Goal: Transaction & Acquisition: Book appointment/travel/reservation

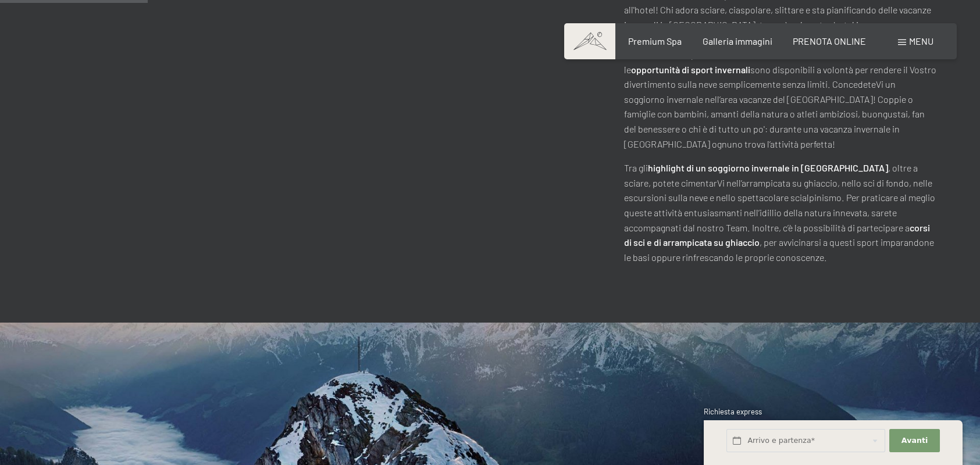
scroll to position [756, 0]
click at [918, 448] on button "Avanti Nascondere i campi dell'indirizzo" at bounding box center [914, 441] width 50 height 24
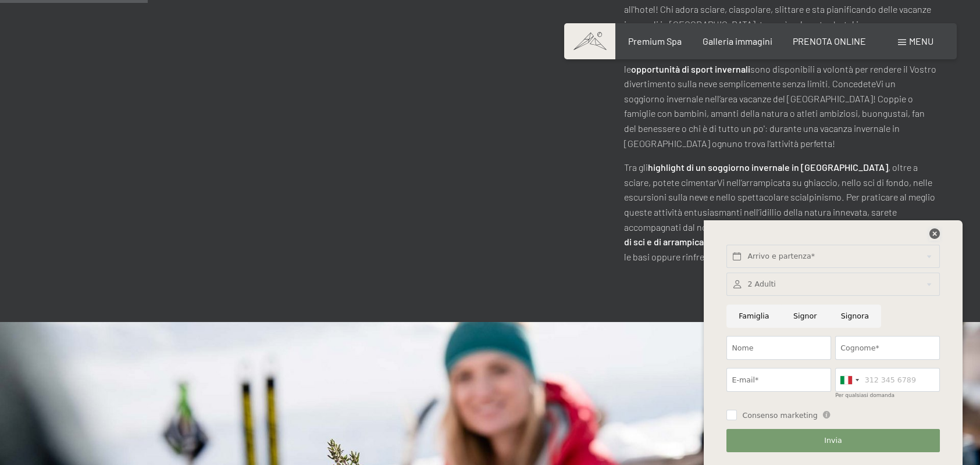
click at [939, 233] on icon at bounding box center [934, 233] width 10 height 10
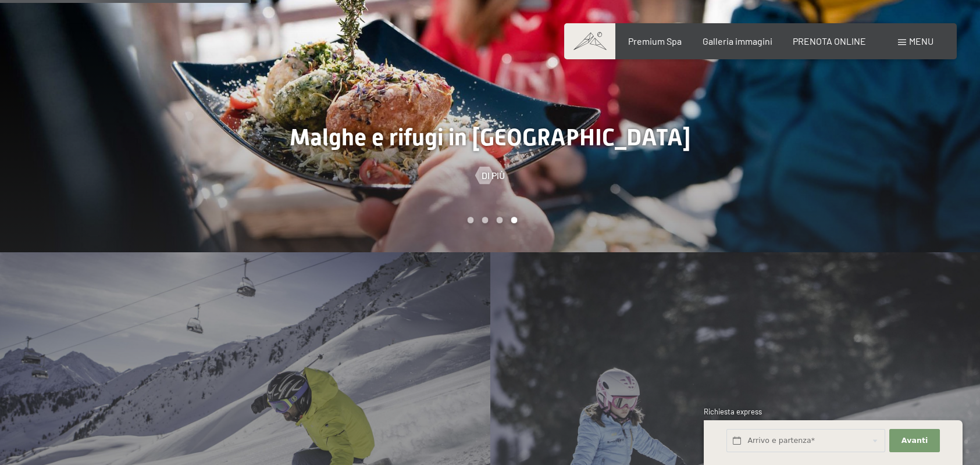
scroll to position [1279, 0]
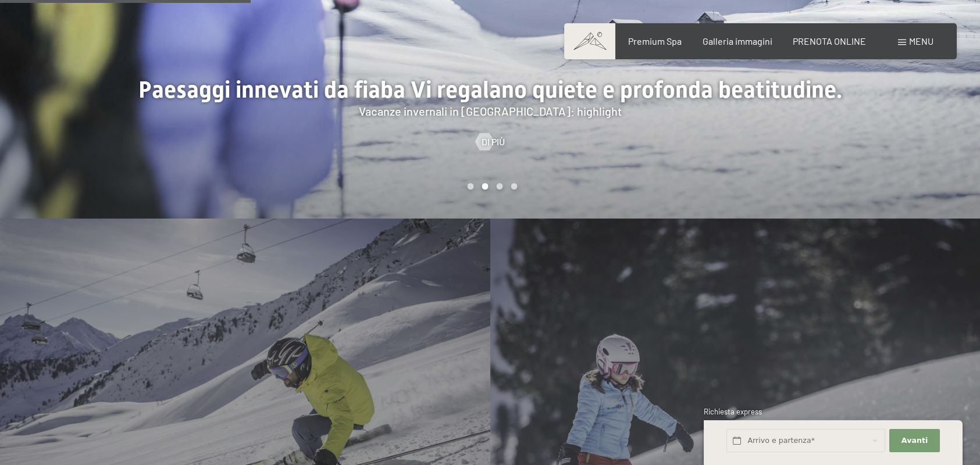
click at [805, 386] on div "Scuola di sci Di più" at bounding box center [735, 402] width 490 height 367
click at [905, 441] on span "Avanti" at bounding box center [914, 440] width 26 height 10
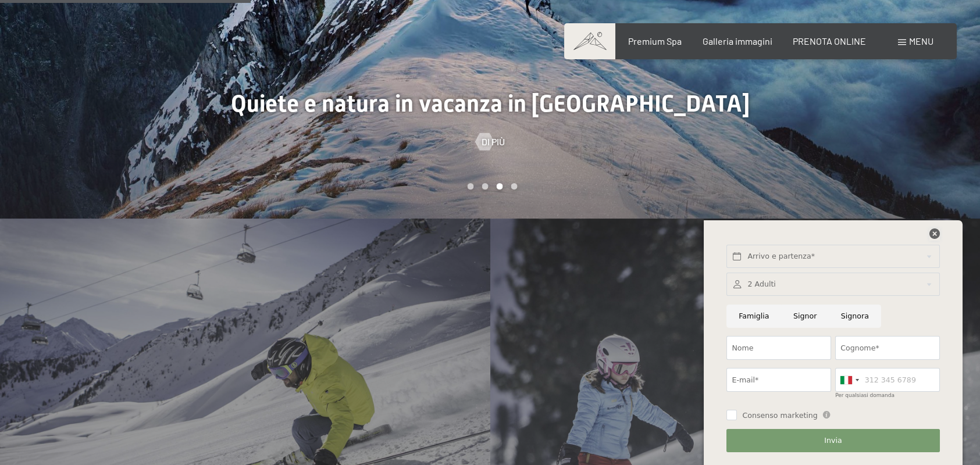
click at [939, 235] on icon at bounding box center [934, 233] width 10 height 10
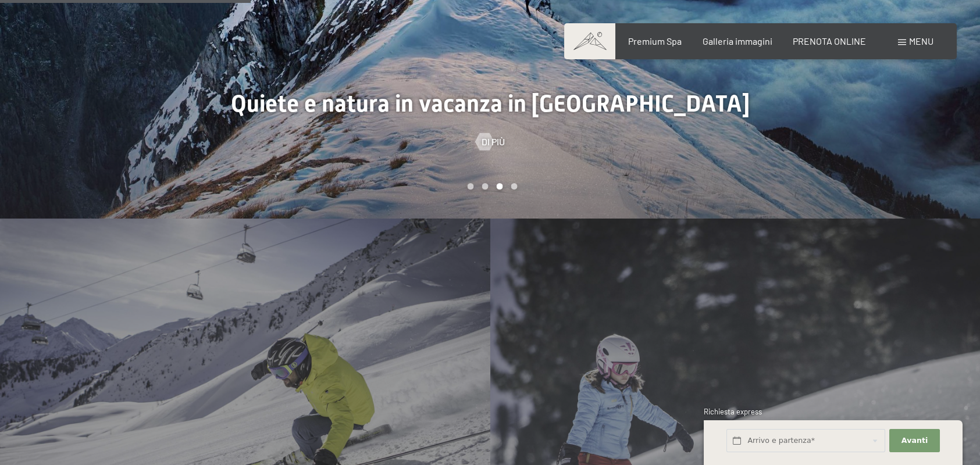
click at [832, 355] on div "Scuola di sci Di più" at bounding box center [735, 402] width 490 height 367
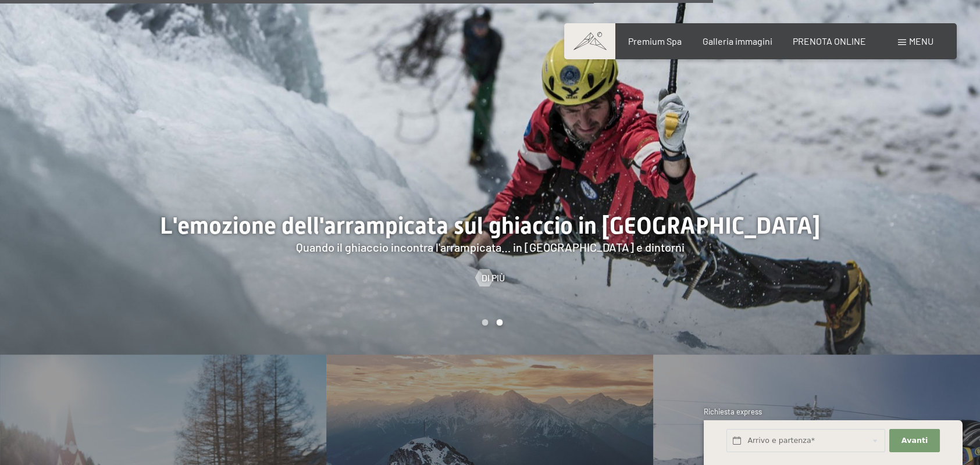
scroll to position [2849, 0]
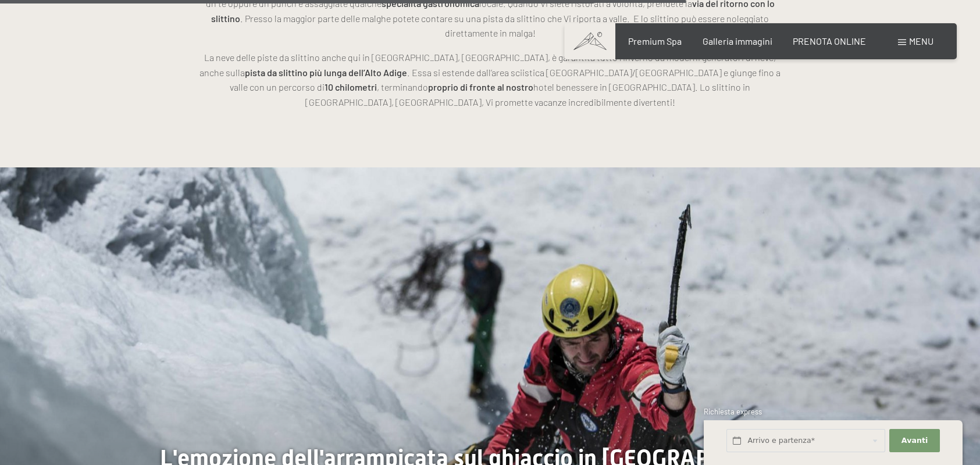
click at [916, 40] on span "Menu" at bounding box center [921, 40] width 24 height 11
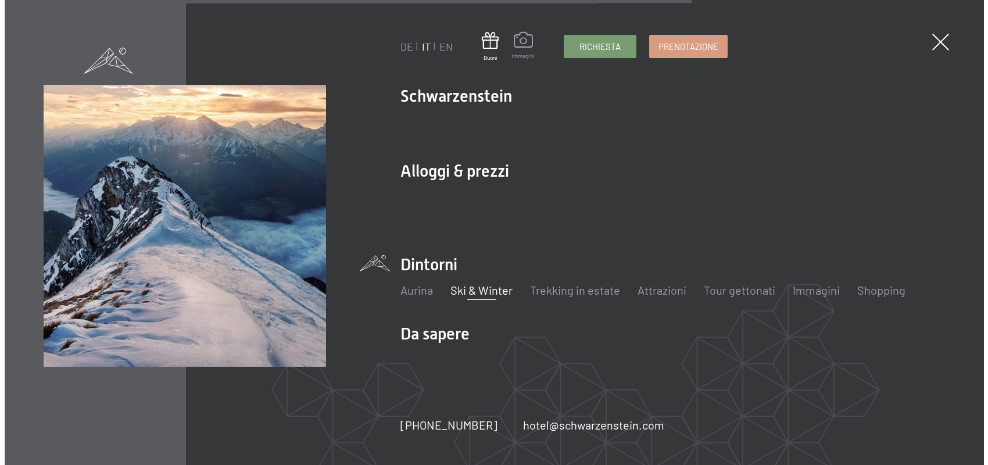
scroll to position [2859, 0]
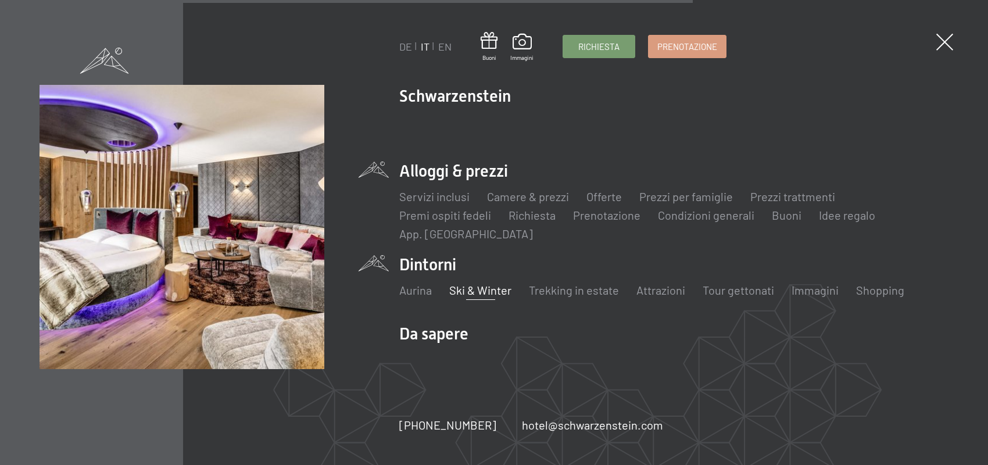
click at [596, 187] on div "Servizi inclusi Camere & prezzi Lista Offerte Lista Prezzi per famiglie Prezzi …" at bounding box center [673, 212] width 549 height 59
click at [603, 194] on link "Offerte" at bounding box center [604, 197] width 35 height 14
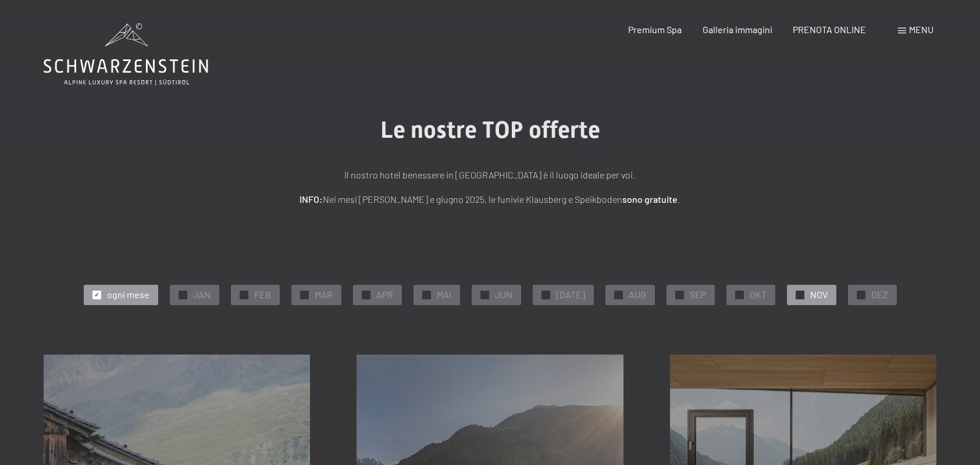
click at [798, 295] on div "✓ NOV" at bounding box center [811, 295] width 49 height 20
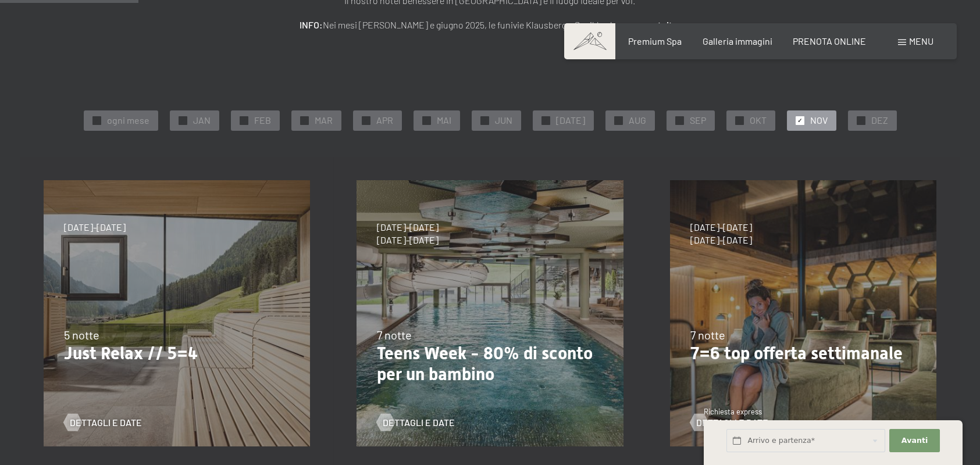
scroll to position [233, 0]
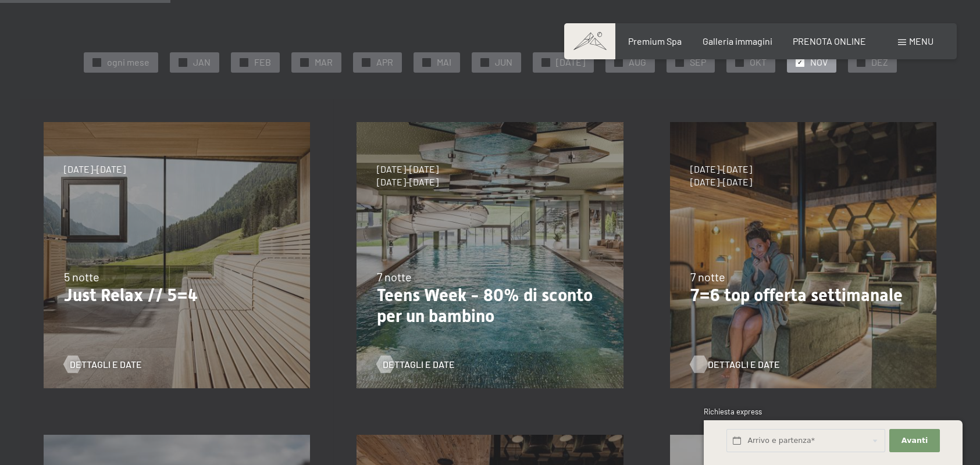
click at [719, 359] on span "Dettagli e Date" at bounding box center [744, 364] width 72 height 13
